Goal: Navigation & Orientation: Understand site structure

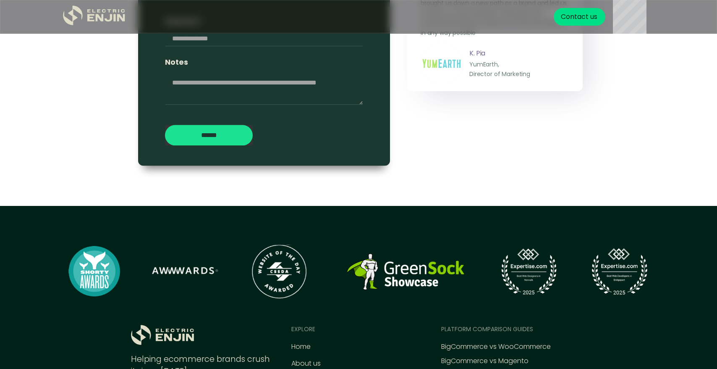
scroll to position [3901, 0]
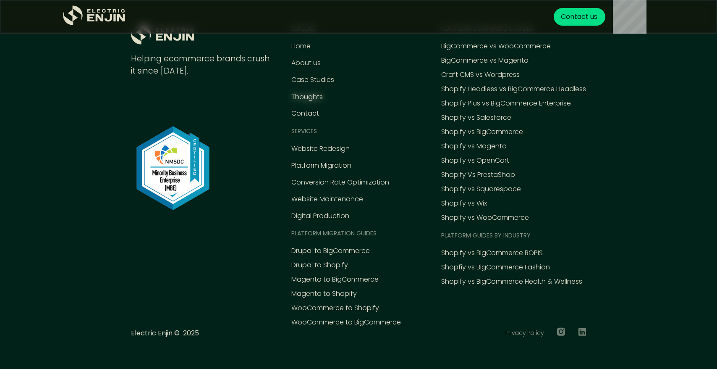
click at [312, 99] on div "Thoughts" at bounding box center [306, 97] width 31 height 10
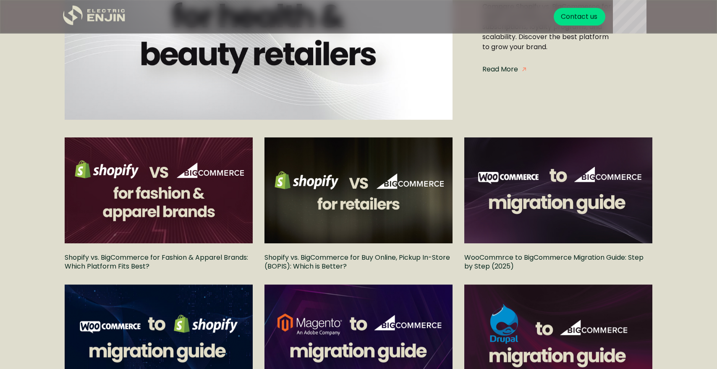
scroll to position [280, 0]
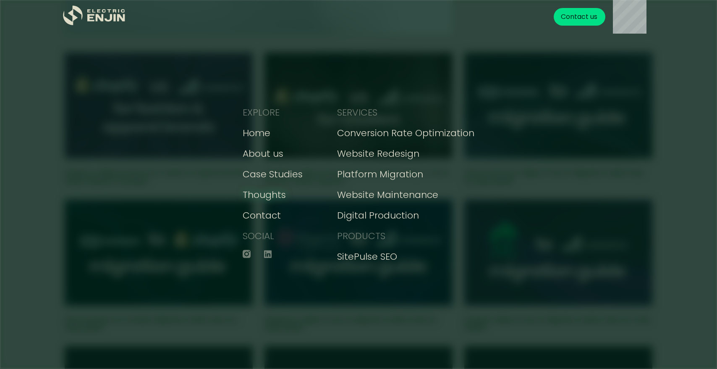
click at [267, 196] on div "Thoughts" at bounding box center [264, 195] width 43 height 14
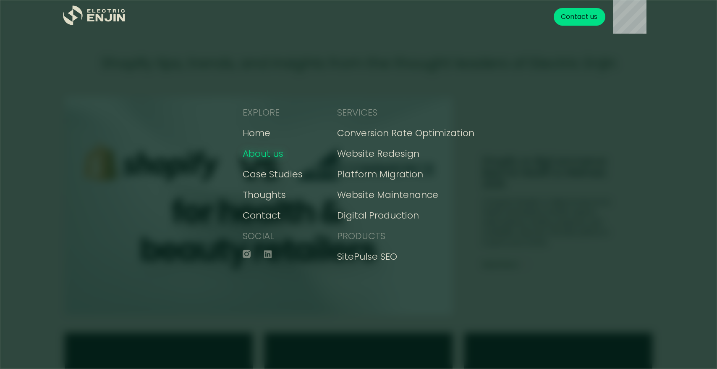
click at [256, 158] on div "About us" at bounding box center [263, 154] width 41 height 14
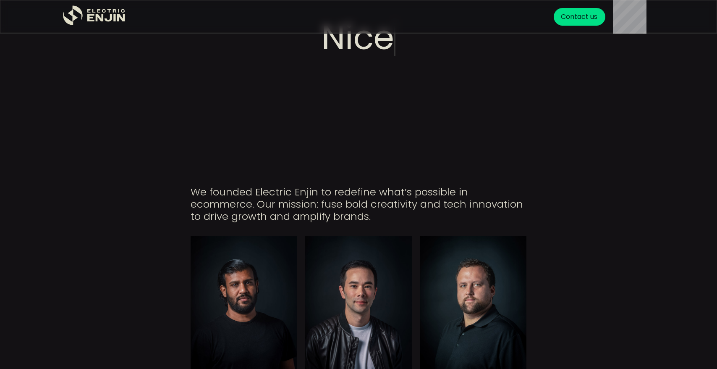
scroll to position [139, 0]
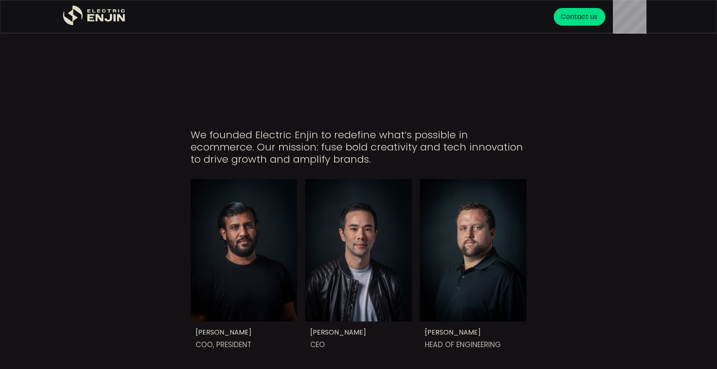
click at [610, 283] on section "PUBLISHED PUBLISHED PUBLISHED We founded Electric Enjin to redefine what’s poss…" at bounding box center [358, 238] width 717 height 276
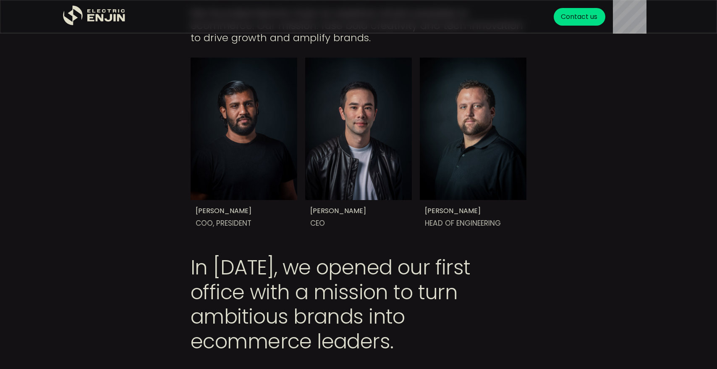
scroll to position [263, 0]
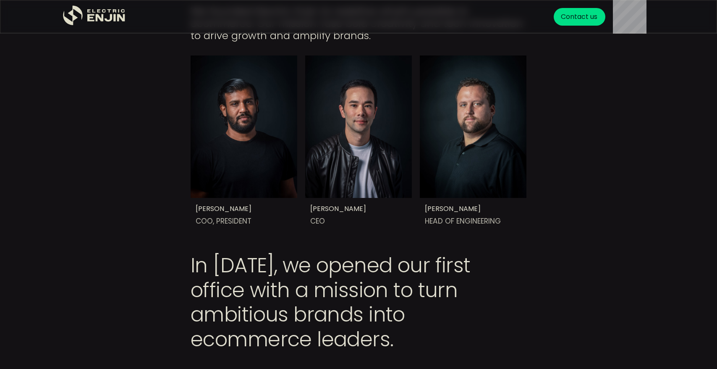
click at [348, 178] on section "PUBLISHED PUBLISHED PUBLISHED We founded Electric Enjin to redefine what’s poss…" at bounding box center [358, 115] width 717 height 276
click at [321, 215] on section "PUBLISHED PUBLISHED PUBLISHED We founded Electric Enjin to redefine what’s poss…" at bounding box center [358, 115] width 717 height 276
click at [321, 196] on section "PUBLISHED PUBLISHED PUBLISHED We founded Electric Enjin to redefine what’s poss…" at bounding box center [358, 115] width 717 height 276
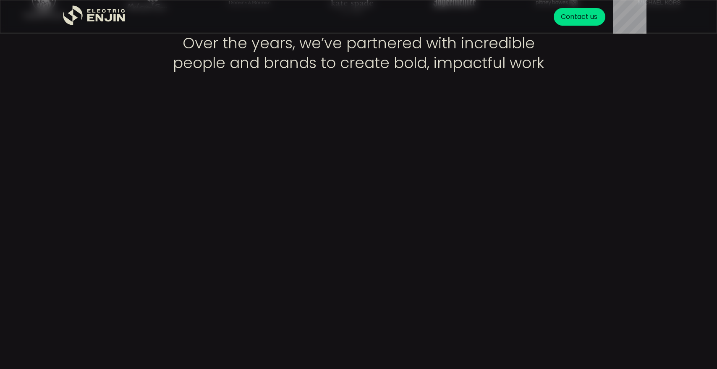
scroll to position [3409, 0]
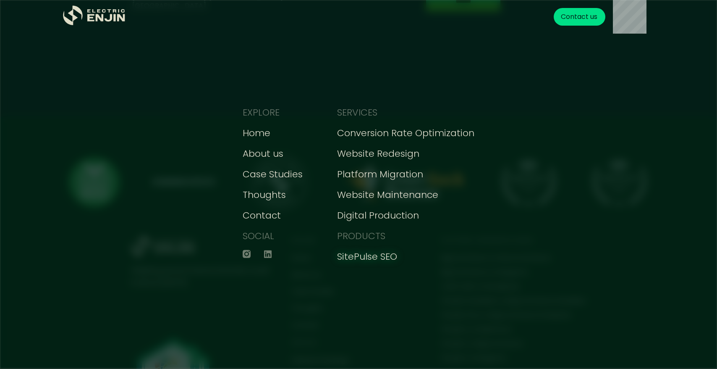
click at [372, 257] on div "SitePulse SEO" at bounding box center [367, 256] width 60 height 14
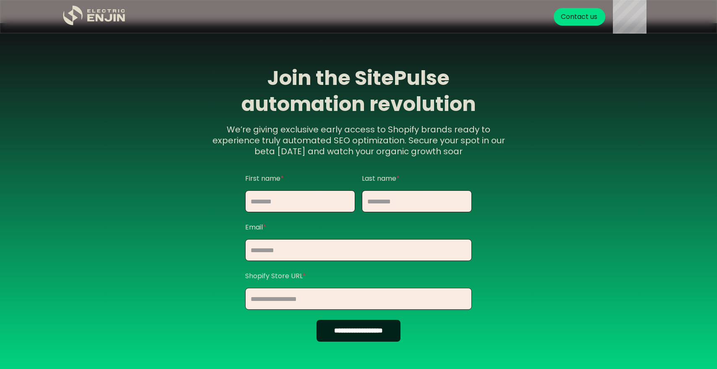
scroll to position [772, 0]
